Goal: Find specific fact: Find specific fact

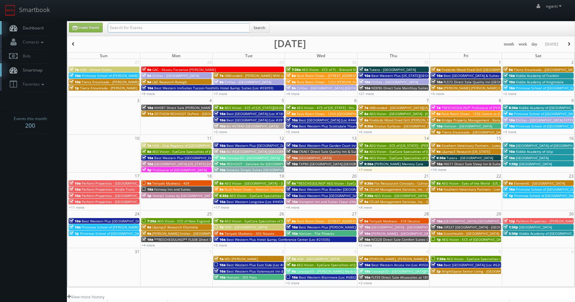
click at [192, 30] on input "text" at bounding box center [179, 27] width 142 height 9
paste input "33157"
type input "33157"
click at [262, 28] on button "Search" at bounding box center [259, 28] width 20 height 10
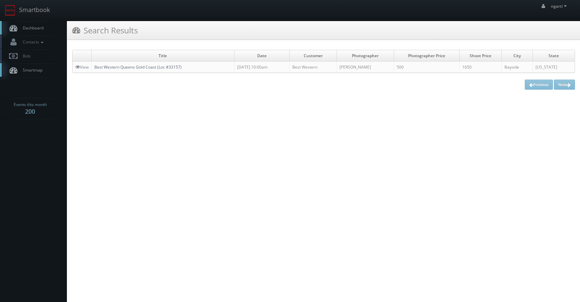
click at [168, 69] on link "Best Western Queens Gold Coast (Loc #33157)" at bounding box center [137, 67] width 87 height 6
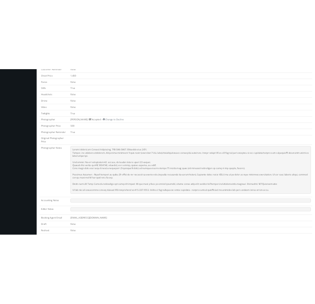
scroll to position [234, 0]
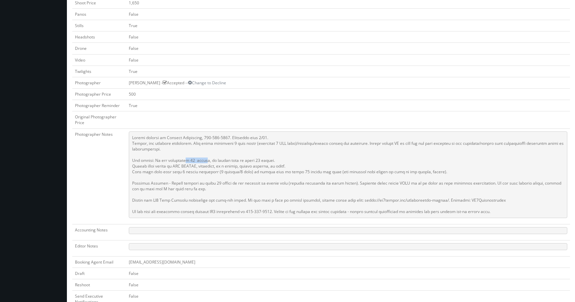
drag, startPoint x: 185, startPoint y: 160, endPoint x: 203, endPoint y: 162, distance: 18.1
click at [203, 162] on pre at bounding box center [348, 174] width 438 height 87
